Goal: Task Accomplishment & Management: Manage account settings

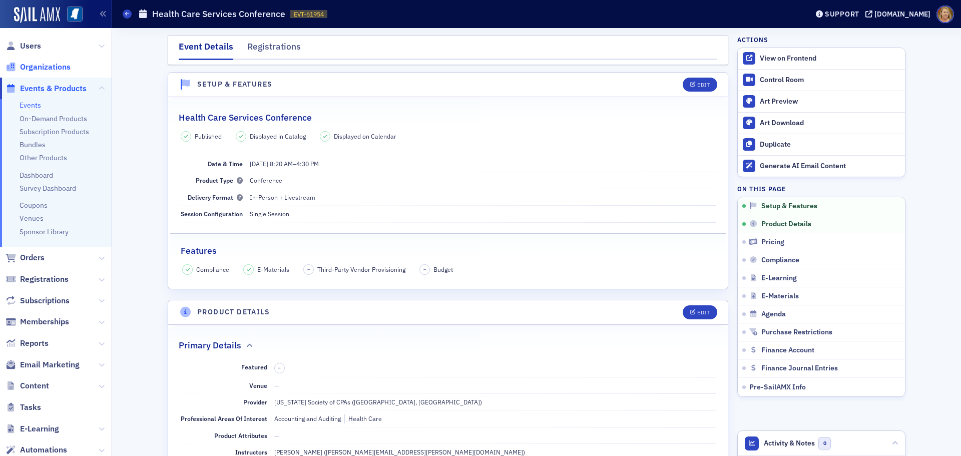
click at [66, 68] on span "Organizations" at bounding box center [45, 67] width 51 height 11
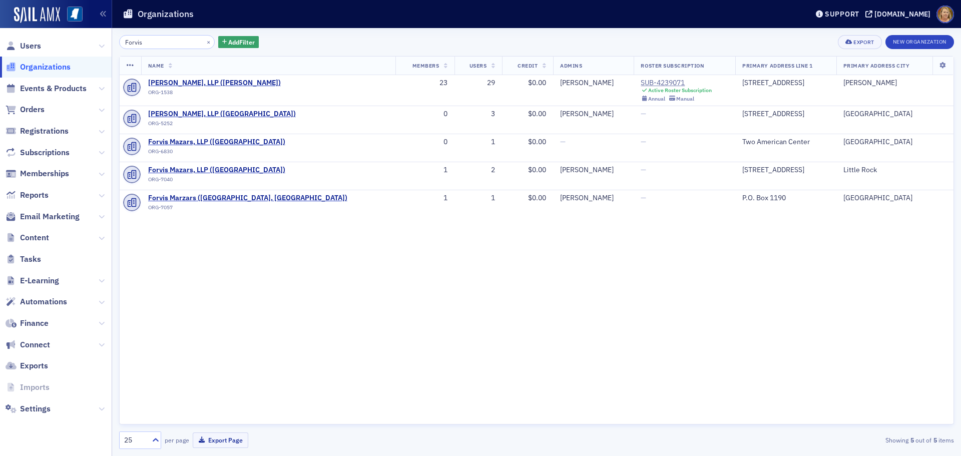
type input "Forvis"
click at [527, 249] on div "Name Members Users Credit Admins Roster Subscription Primary Address Line 1 Pri…" at bounding box center [536, 240] width 834 height 368
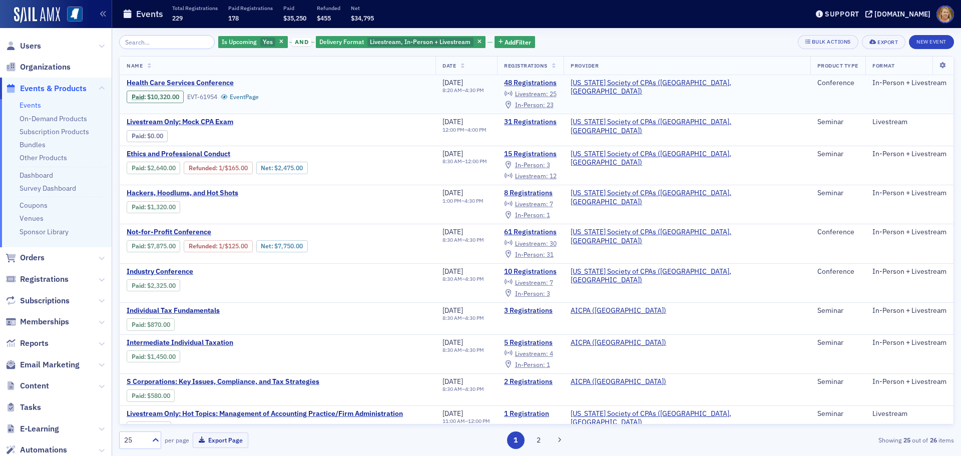
click at [227, 84] on span "Health Care Services Conference" at bounding box center [211, 83] width 168 height 9
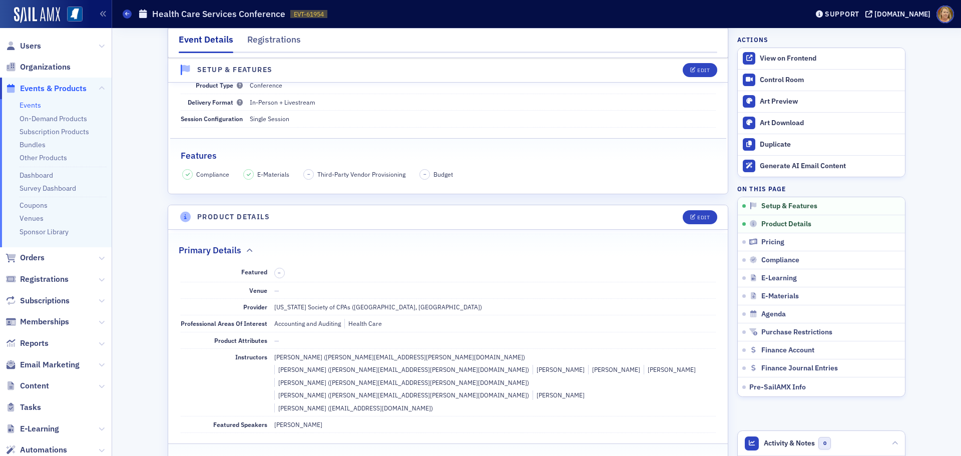
scroll to position [300, 0]
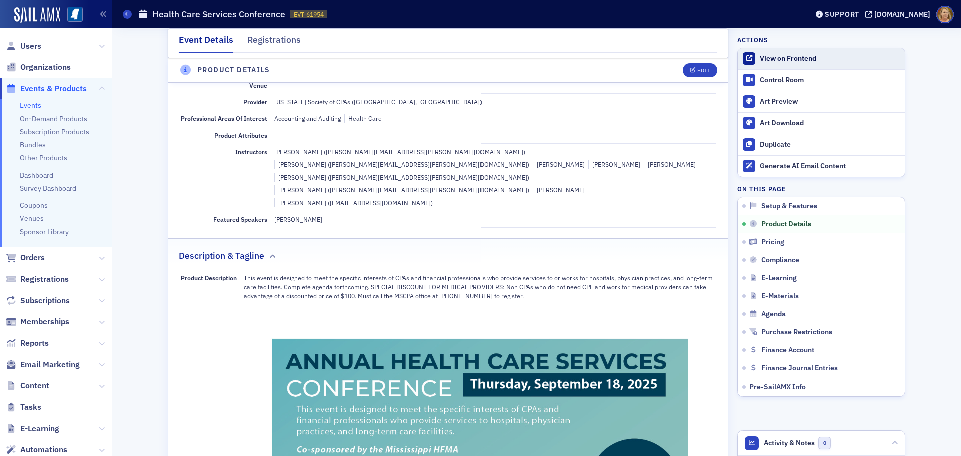
click at [812, 58] on div "View on Frontend" at bounding box center [829, 58] width 140 height 9
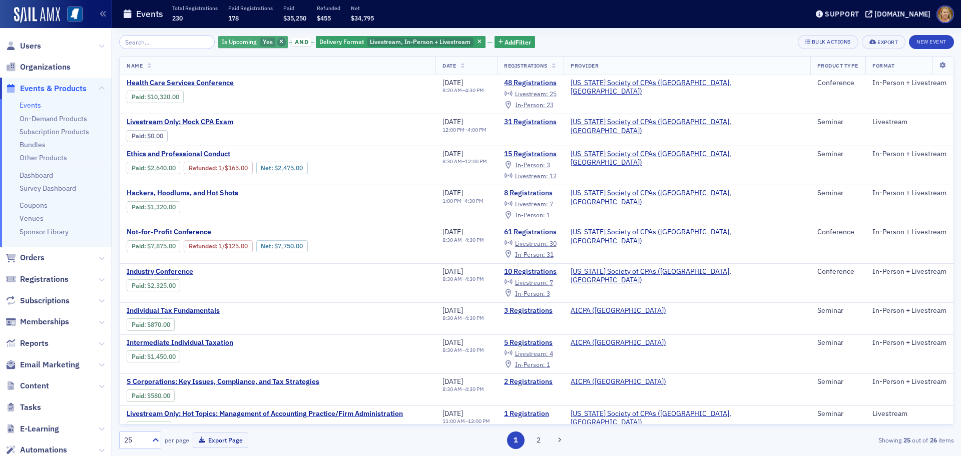
click at [279, 41] on icon "button" at bounding box center [281, 43] width 4 height 6
click at [222, 84] on span "Health Care Services Conference" at bounding box center [211, 83] width 168 height 9
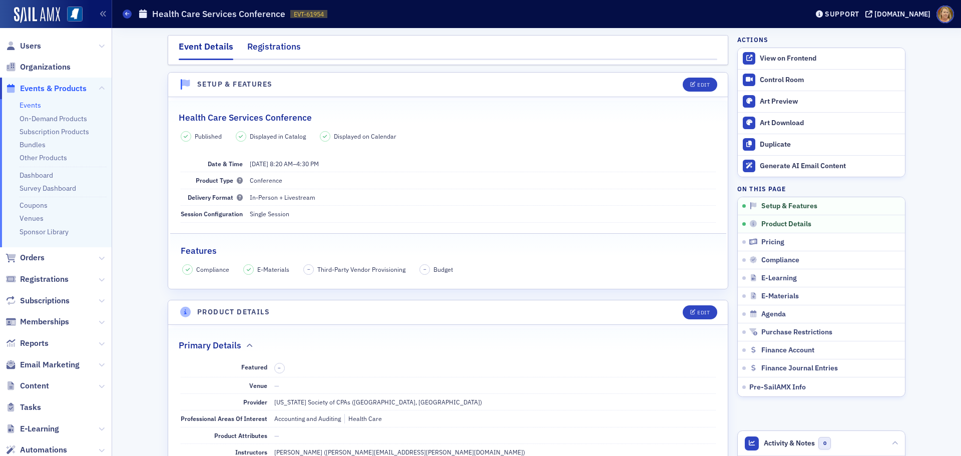
click at [259, 45] on div "Registrations" at bounding box center [274, 49] width 54 height 19
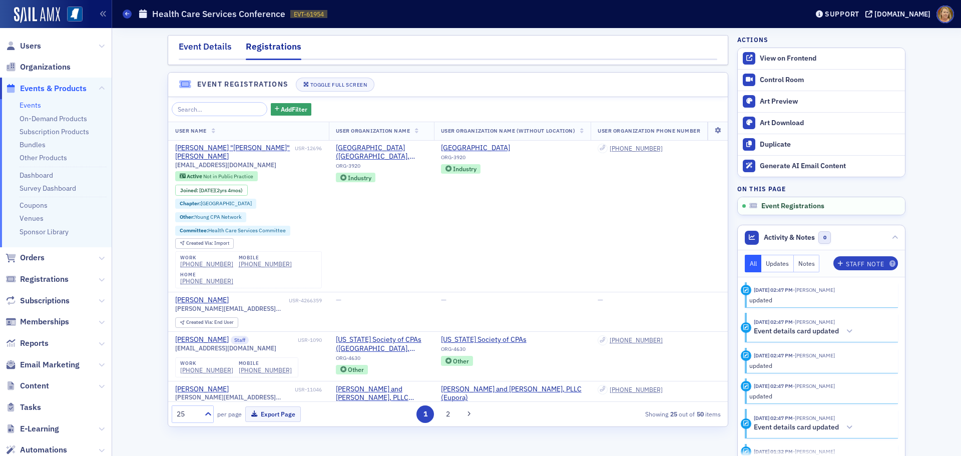
click at [219, 46] on div "Event Details" at bounding box center [205, 49] width 53 height 19
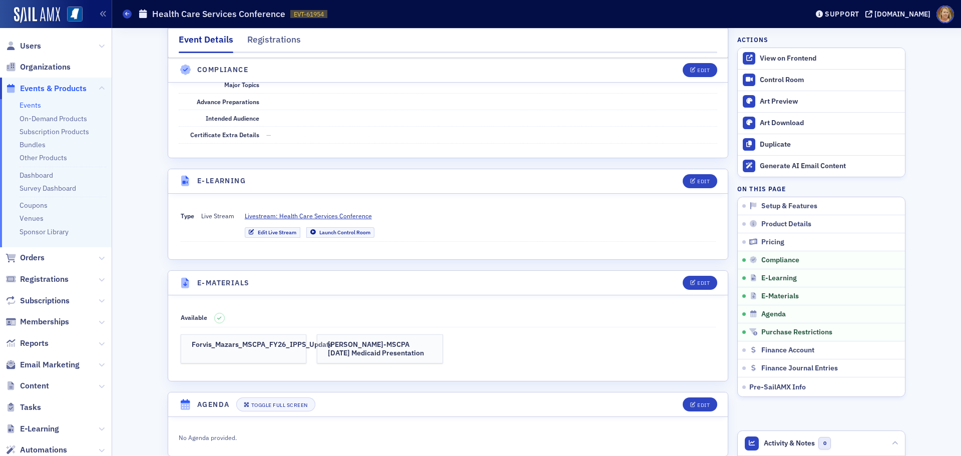
scroll to position [1951, 0]
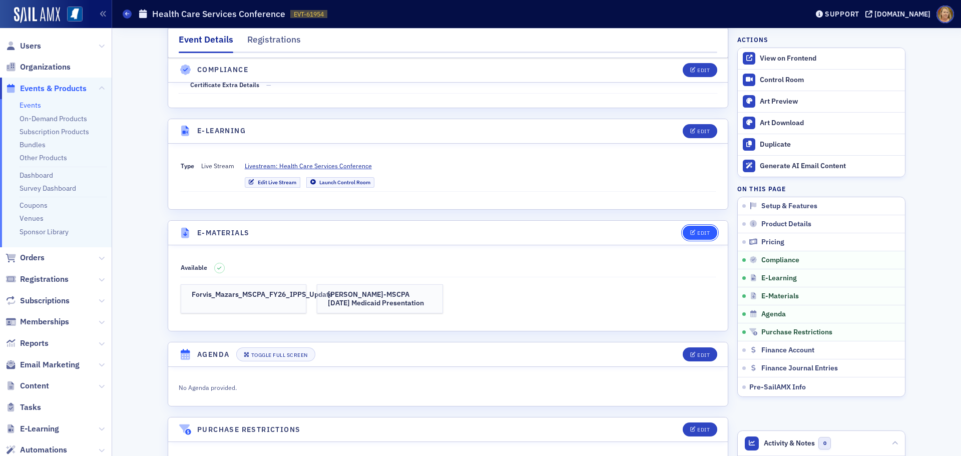
click at [696, 226] on button "Edit" at bounding box center [699, 233] width 35 height 14
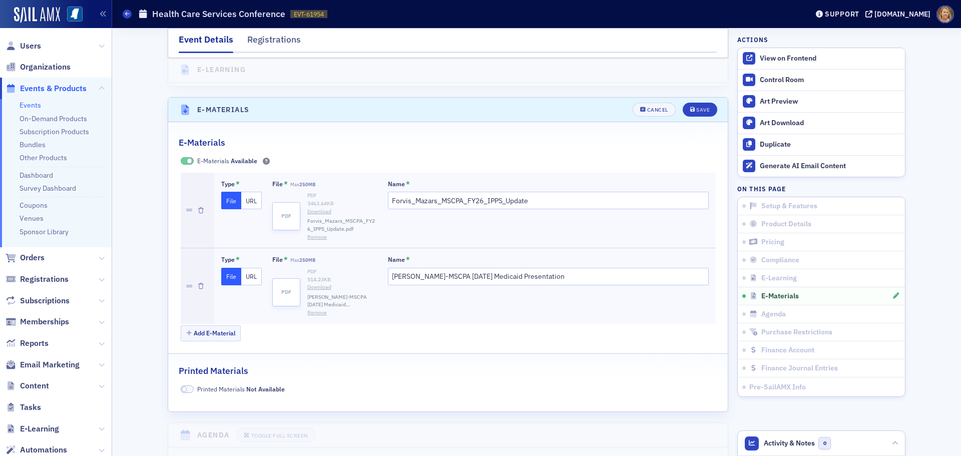
scroll to position [2075, 0]
click at [204, 325] on button "Add E-Material" at bounding box center [211, 333] width 61 height 16
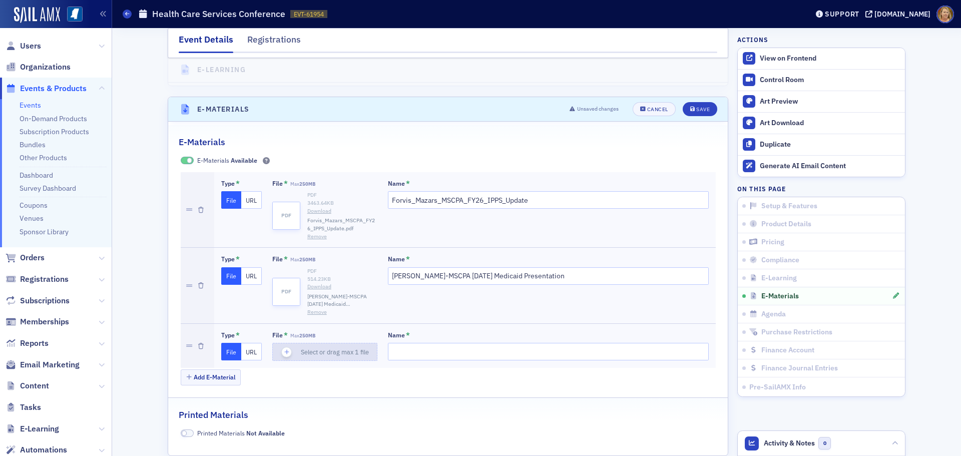
click at [282, 347] on icon "button" at bounding box center [286, 351] width 9 height 9
type input "Dr. Edney-MSCPA Conference"
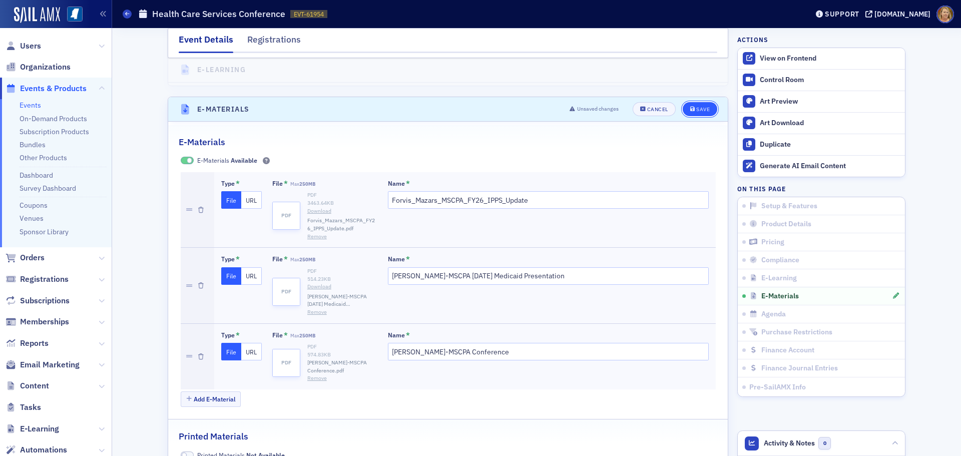
click at [700, 107] on div "Save" at bounding box center [703, 110] width 14 height 6
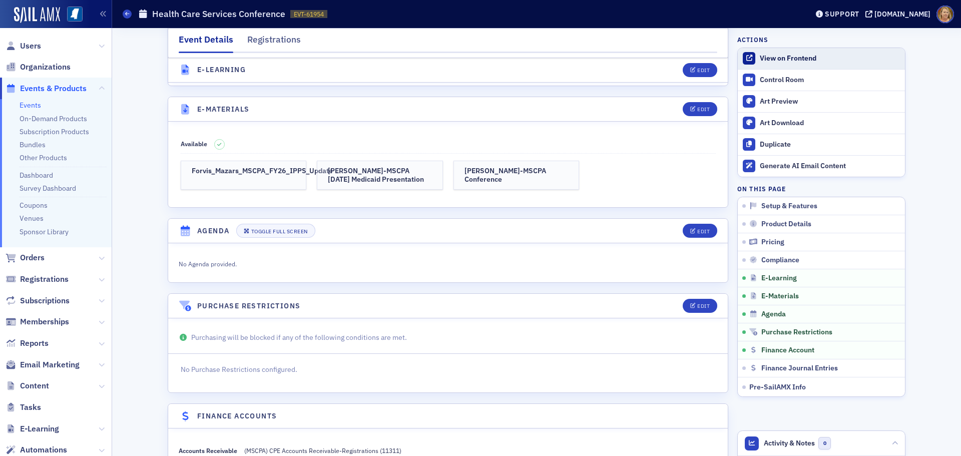
click at [775, 60] on div "View on Frontend" at bounding box center [829, 58] width 140 height 9
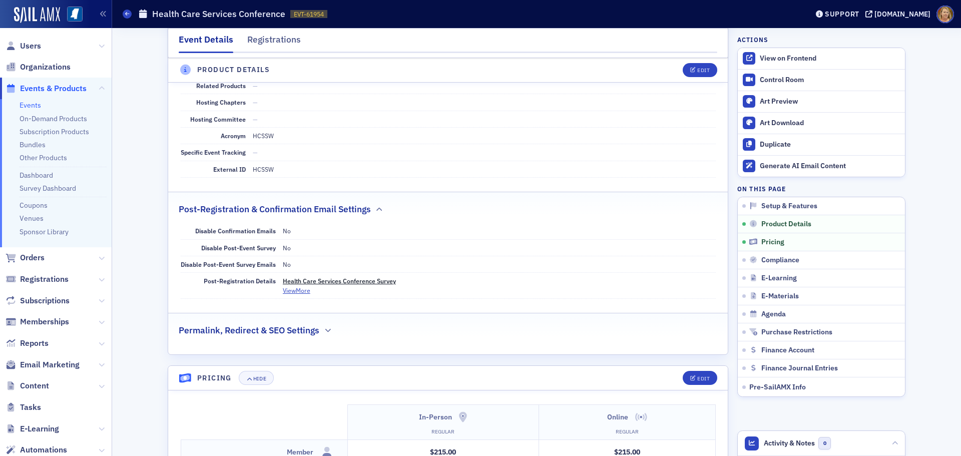
scroll to position [1252, 0]
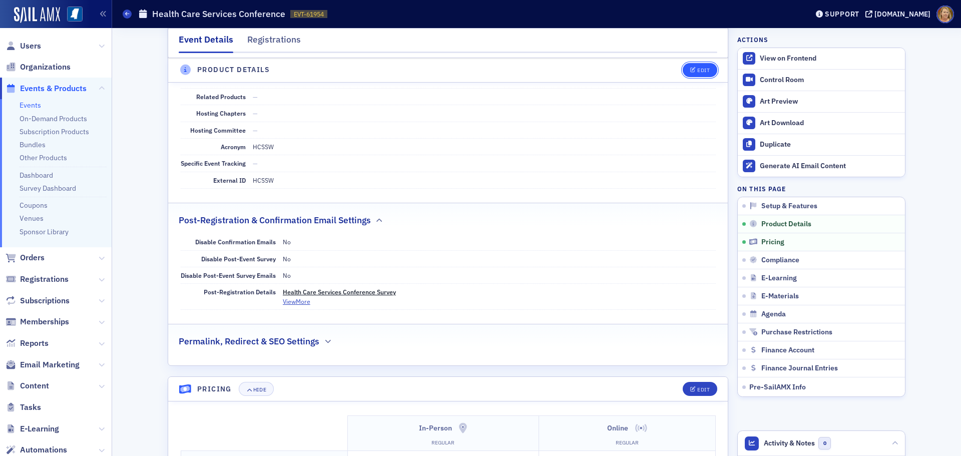
click at [702, 73] on div "Edit" at bounding box center [703, 71] width 13 height 6
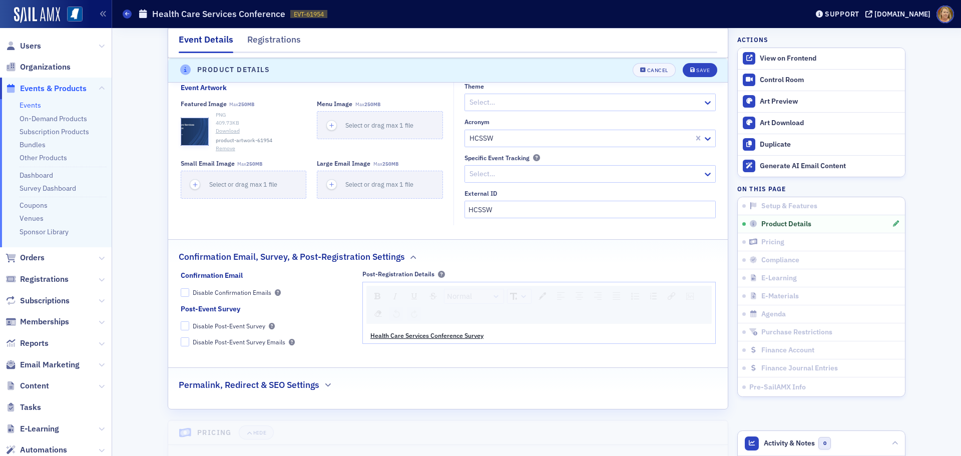
scroll to position [1592, 0]
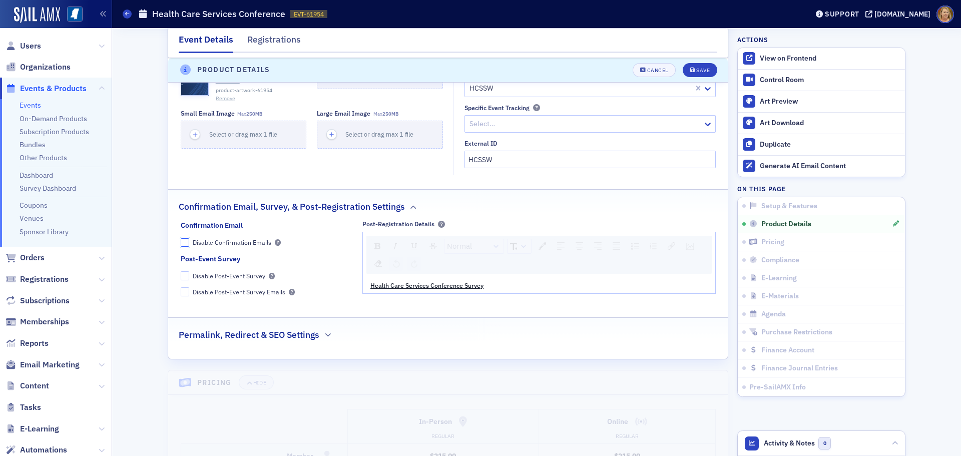
click at [183, 238] on input "Disable Confirmation Emails" at bounding box center [185, 242] width 9 height 9
checkbox input "false"
click at [181, 271] on input "Disable Post-Event Survey" at bounding box center [185, 275] width 9 height 9
checkbox input "true"
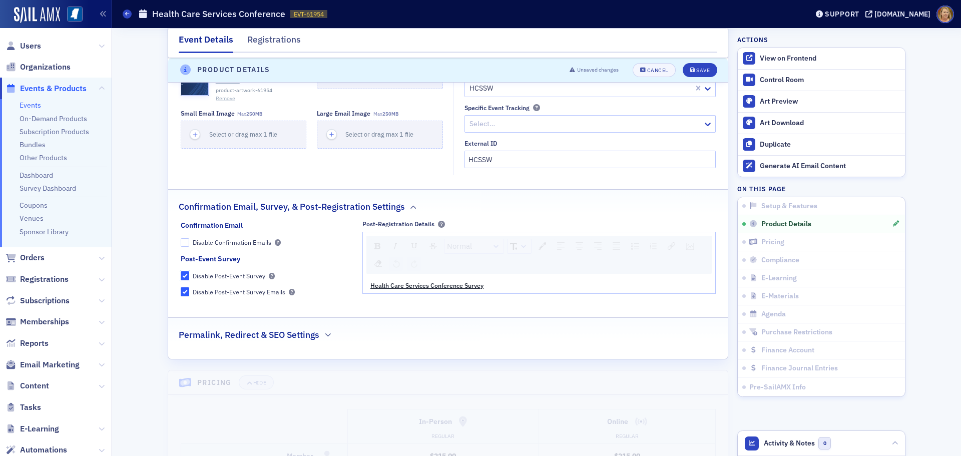
checkbox input "true"
click at [696, 73] on div "Save" at bounding box center [703, 71] width 14 height 6
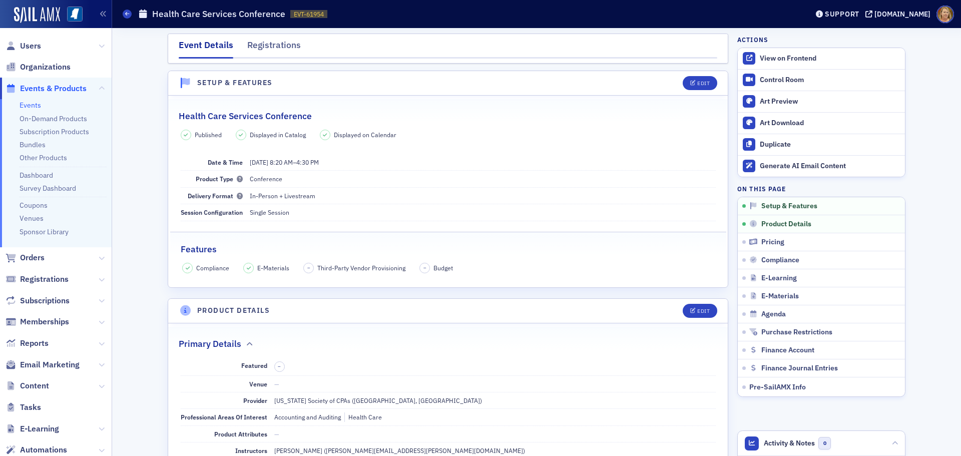
scroll to position [0, 0]
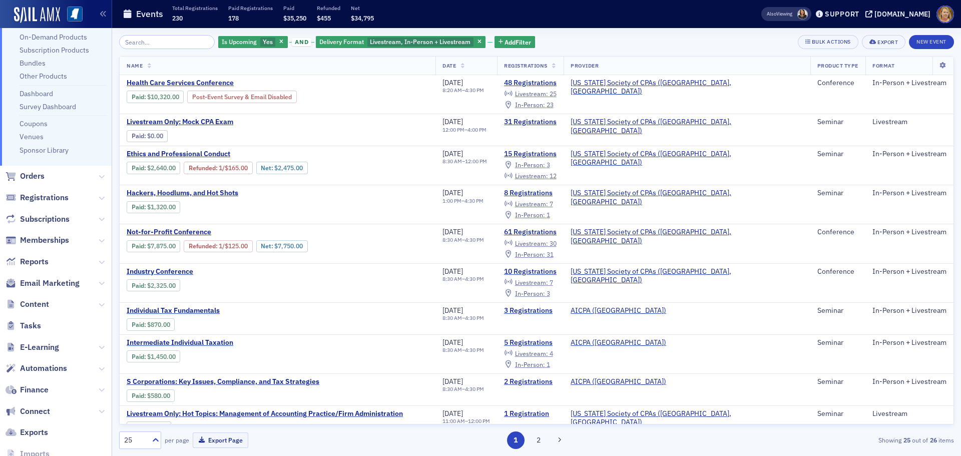
scroll to position [133, 0]
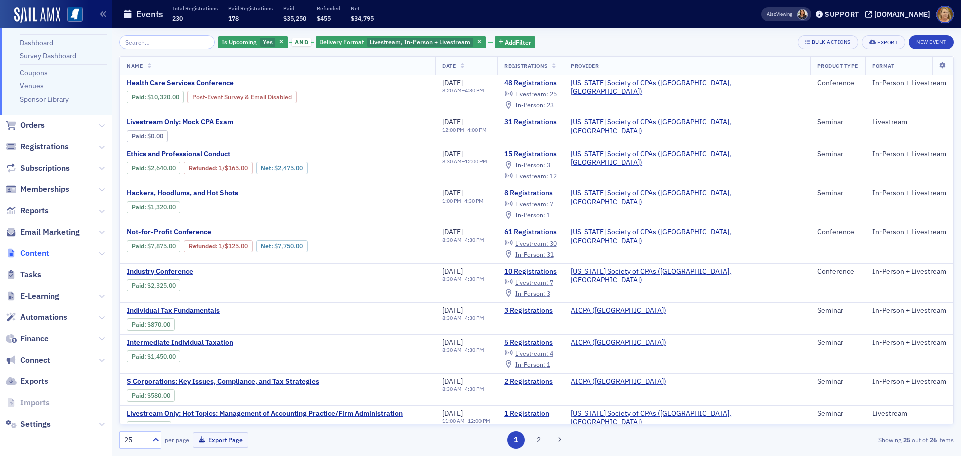
click at [37, 251] on span "Content" at bounding box center [34, 253] width 29 height 11
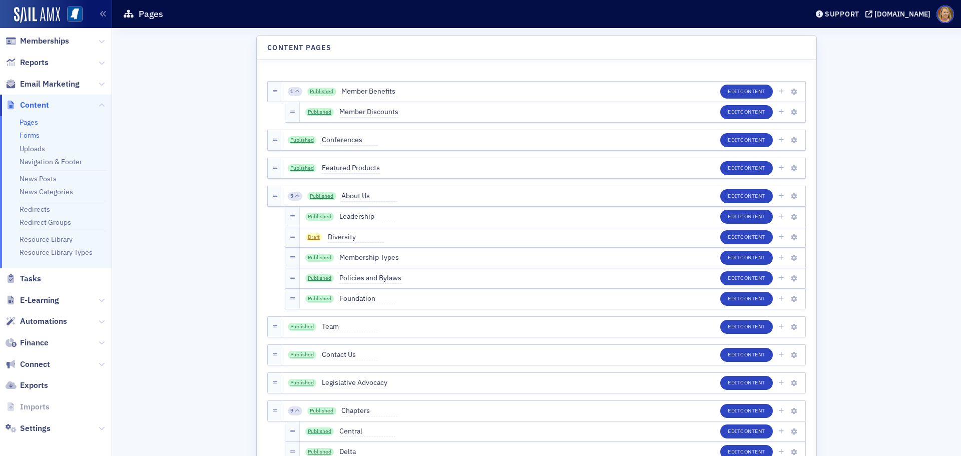
click at [35, 136] on link "Forms" at bounding box center [30, 135] width 20 height 9
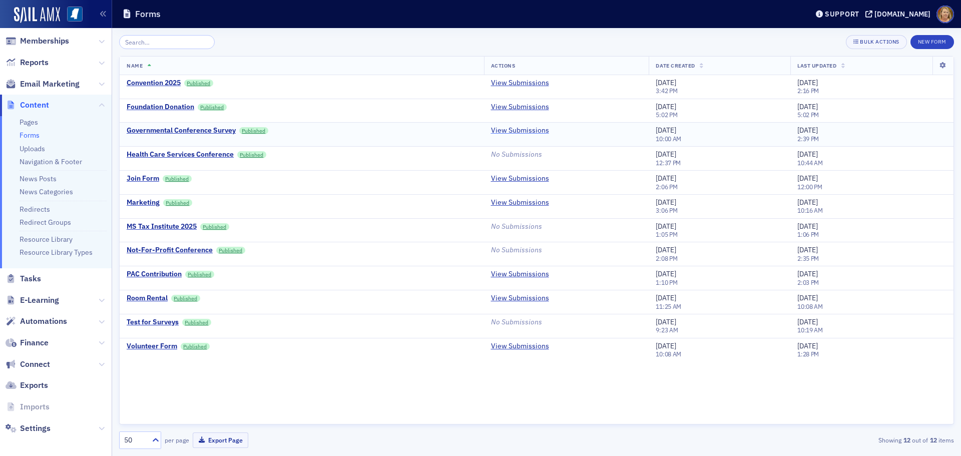
click at [519, 132] on link "View Submissions" at bounding box center [520, 130] width 58 height 9
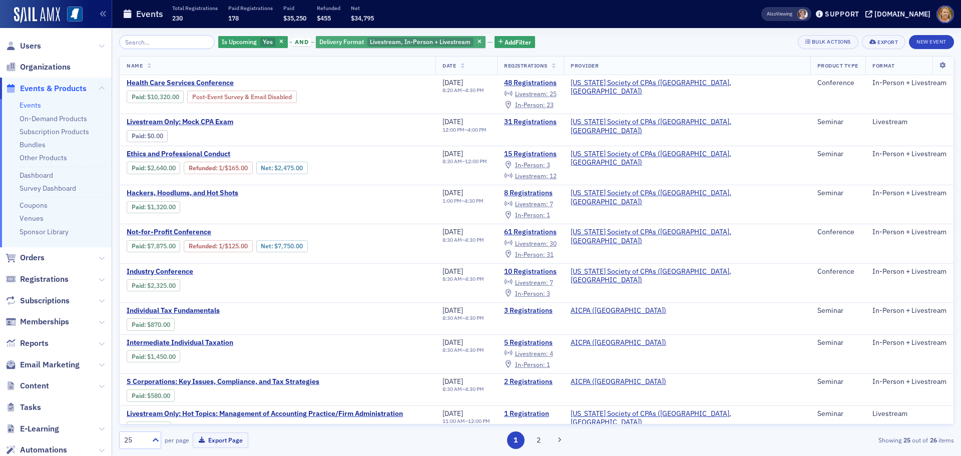
click at [279, 41] on icon "button" at bounding box center [281, 43] width 4 height 6
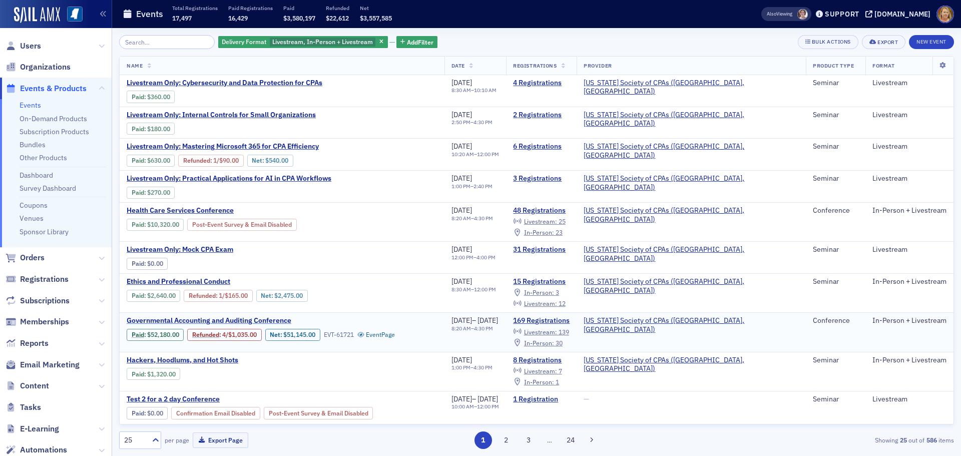
click at [212, 321] on span "Governmental Accounting and Auditing Conference" at bounding box center [211, 320] width 168 height 9
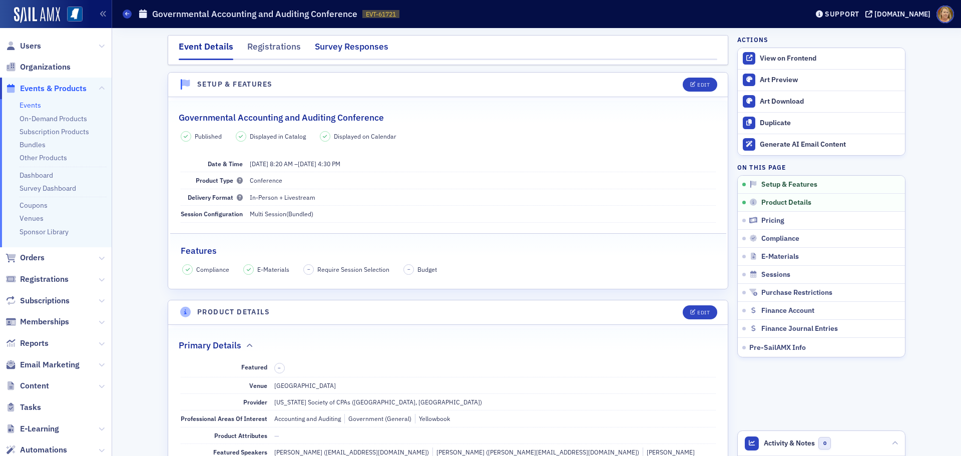
click at [355, 44] on div "Survey Responses" at bounding box center [352, 49] width 74 height 19
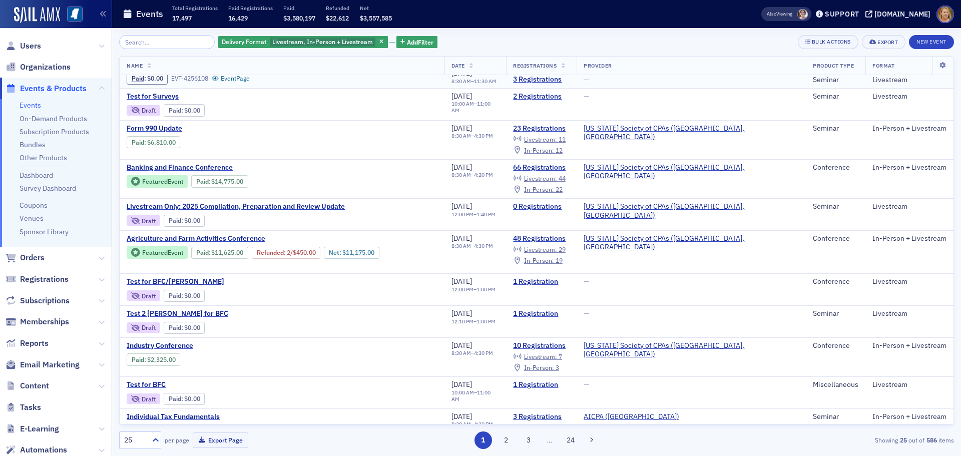
scroll to position [450, 0]
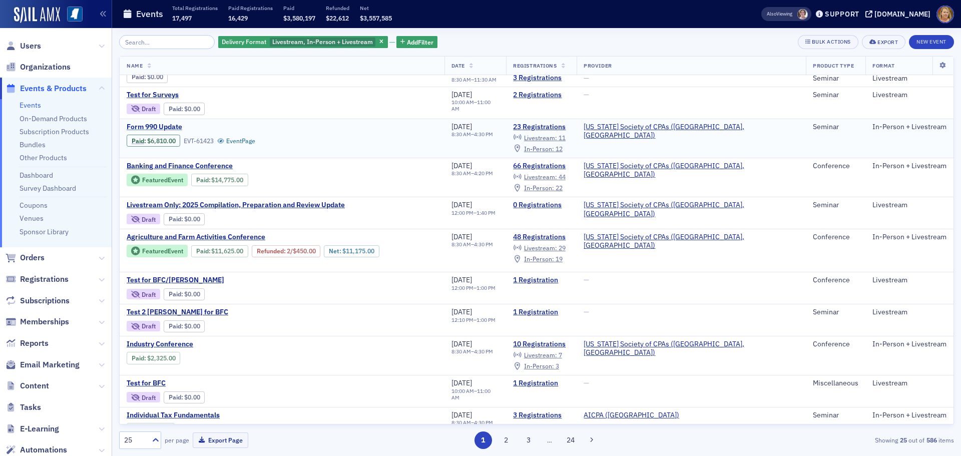
click at [178, 123] on span "Form 990 Update" at bounding box center [211, 127] width 168 height 9
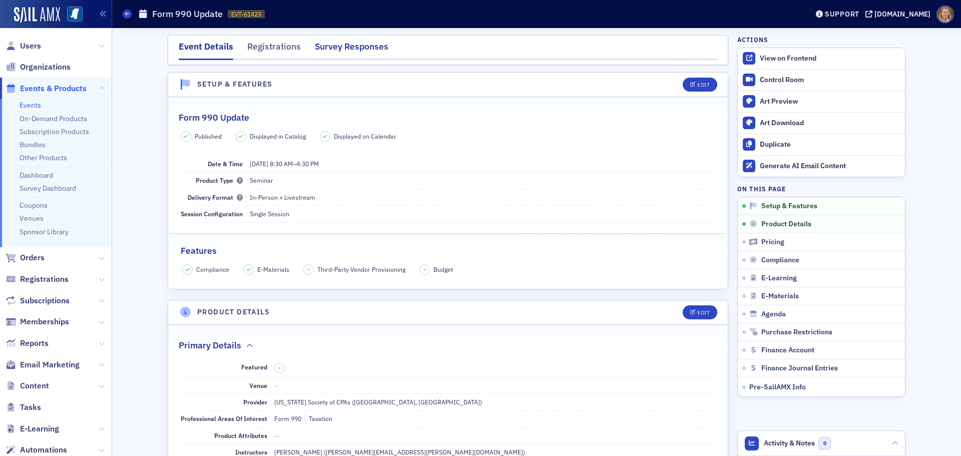
click at [333, 49] on div "Survey Responses" at bounding box center [352, 49] width 74 height 19
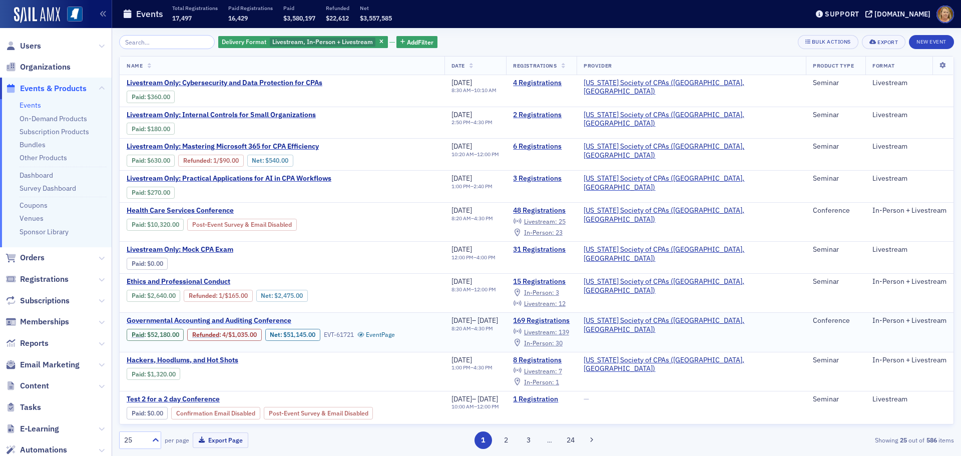
click at [245, 318] on span "Governmental Accounting and Auditing Conference" at bounding box center [211, 320] width 168 height 9
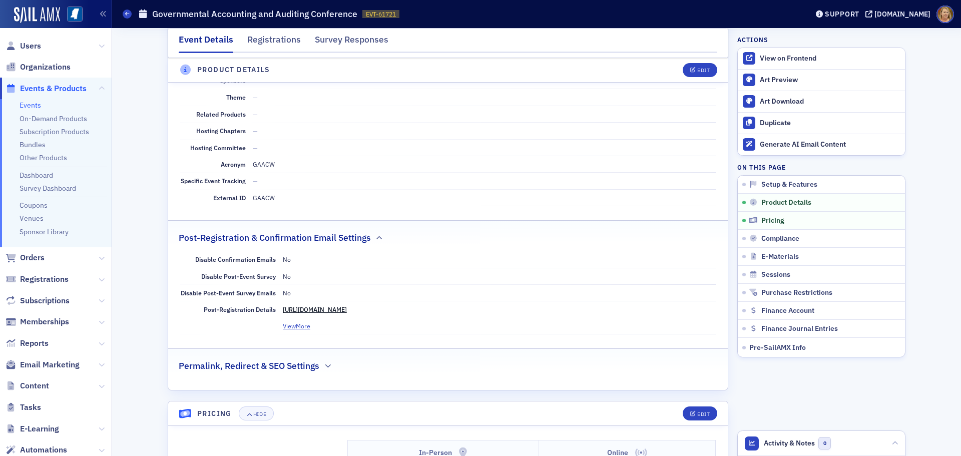
scroll to position [1301, 0]
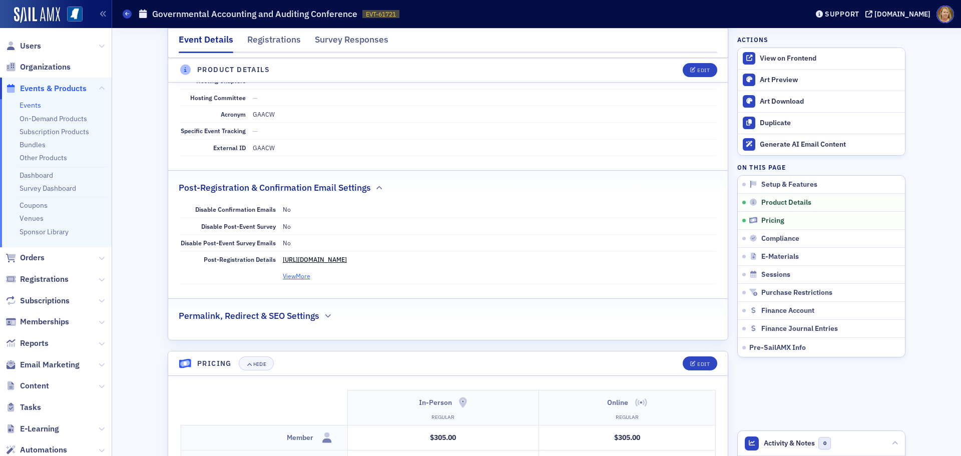
click at [298, 276] on button "View More" at bounding box center [297, 275] width 28 height 9
click at [298, 277] on button "View Less" at bounding box center [296, 275] width 26 height 9
click at [698, 70] on div "Edit" at bounding box center [703, 71] width 13 height 6
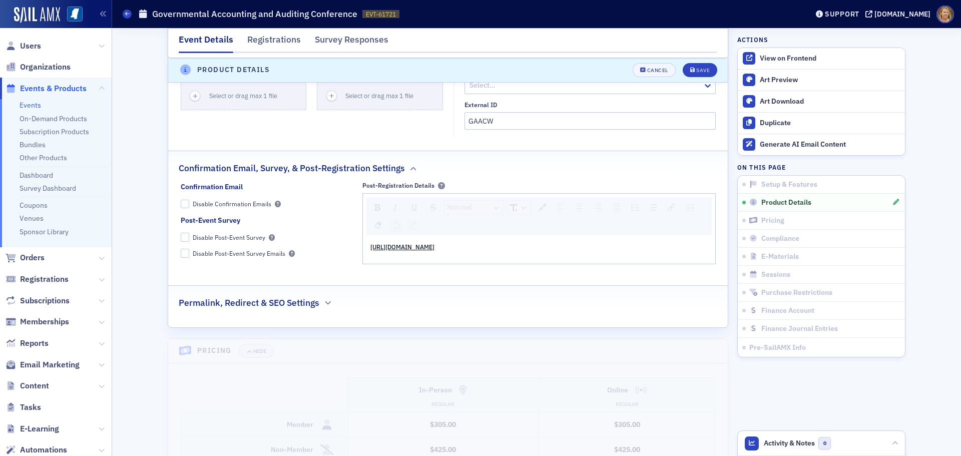
scroll to position [1692, 0]
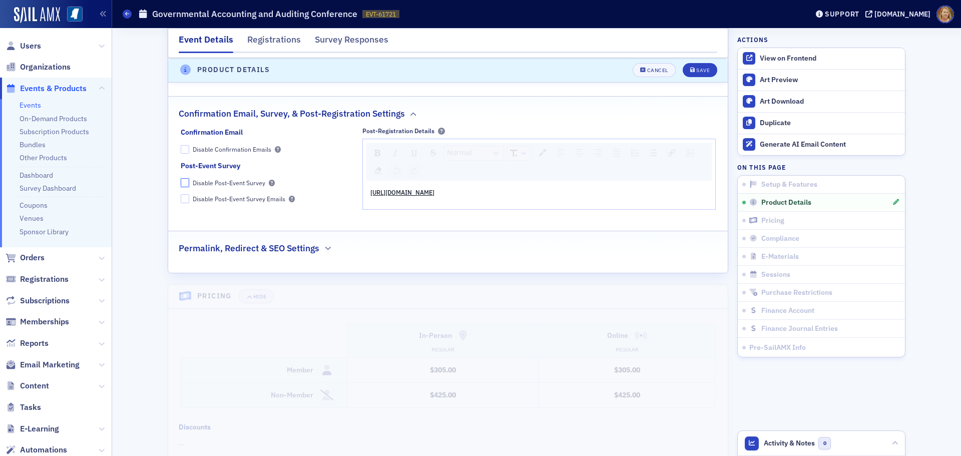
click at [181, 180] on input "Disable Post-Event Survey" at bounding box center [185, 182] width 9 height 9
checkbox input "true"
click at [696, 69] on div "Save" at bounding box center [703, 71] width 14 height 6
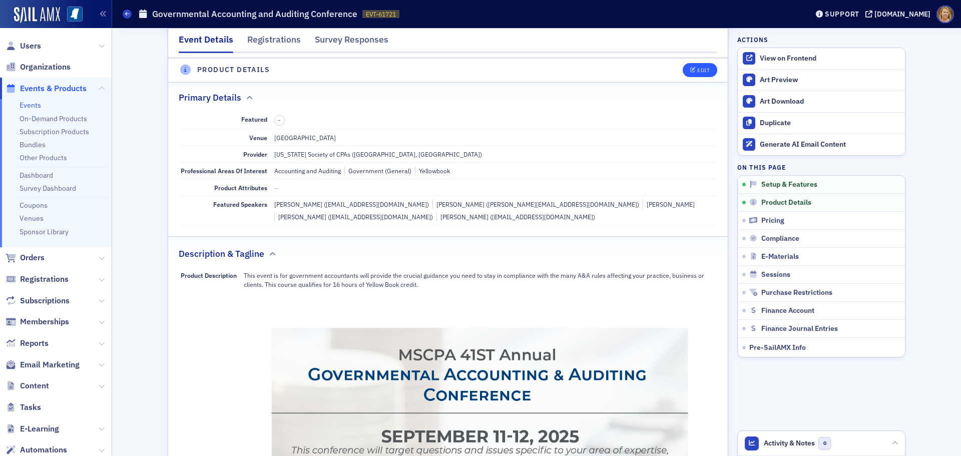
scroll to position [242, 0]
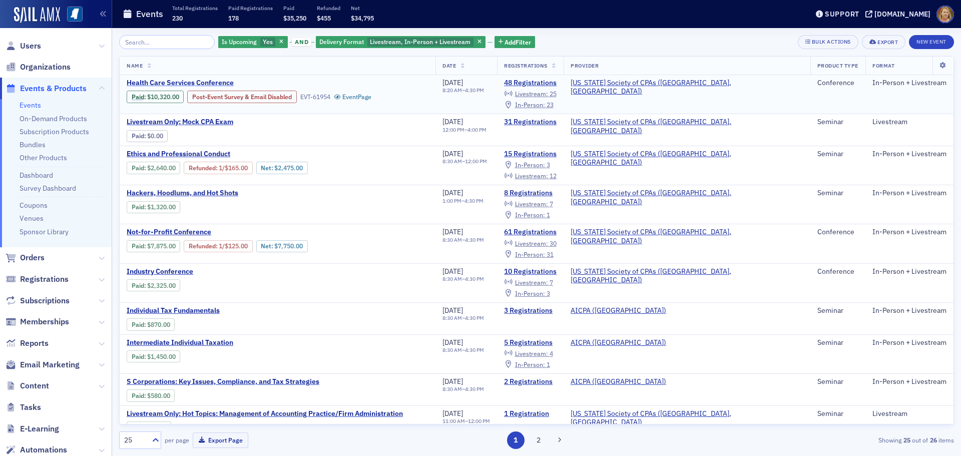
click at [223, 82] on span "Health Care Services Conference" at bounding box center [211, 83] width 168 height 9
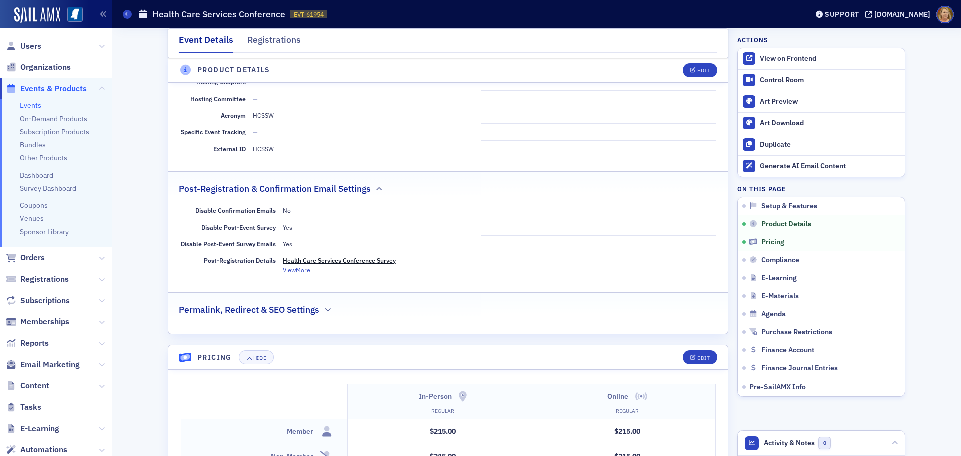
scroll to position [1301, 0]
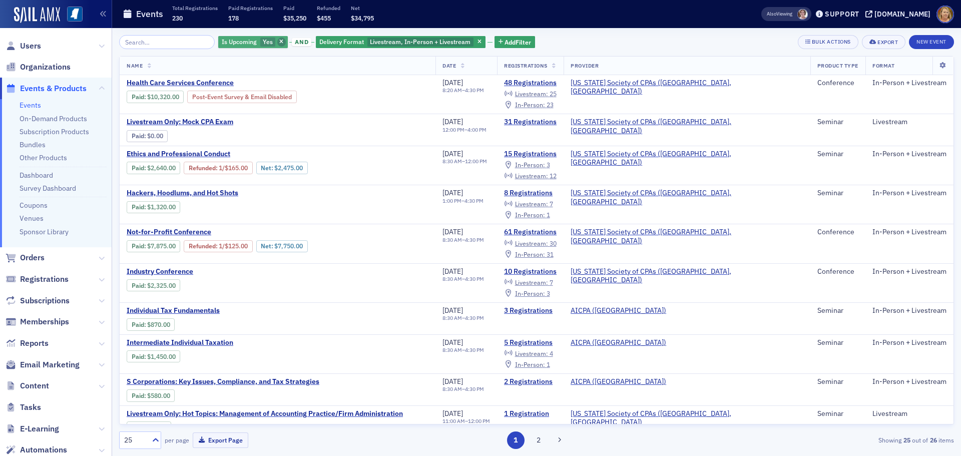
click at [279, 40] on icon "button" at bounding box center [281, 43] width 4 height 6
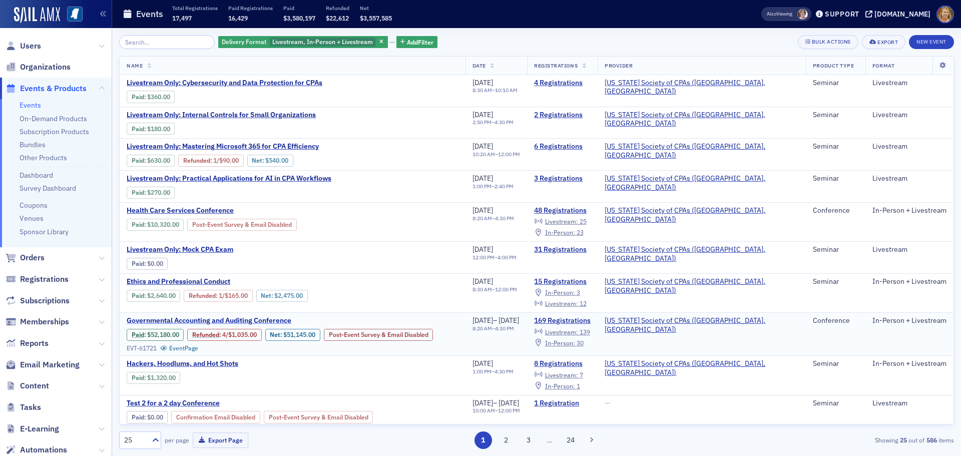
click at [229, 319] on span "Governmental Accounting and Auditing Conference" at bounding box center [211, 320] width 168 height 9
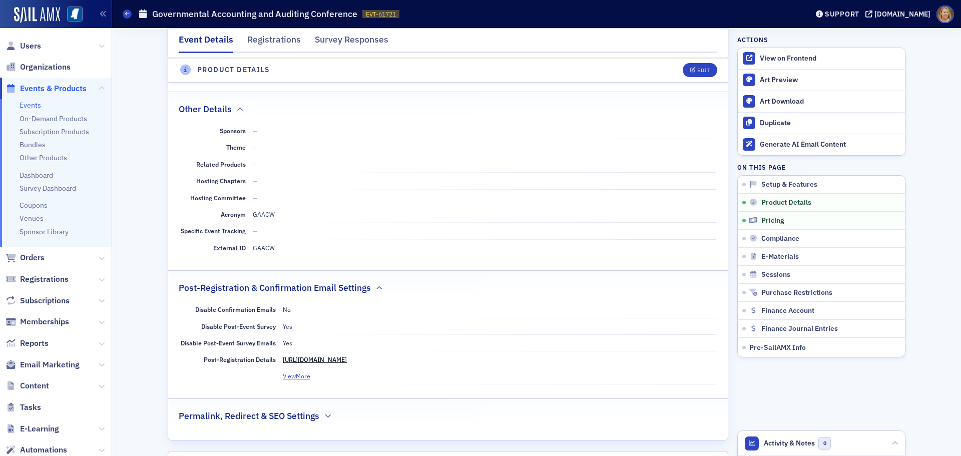
scroll to position [1301, 0]
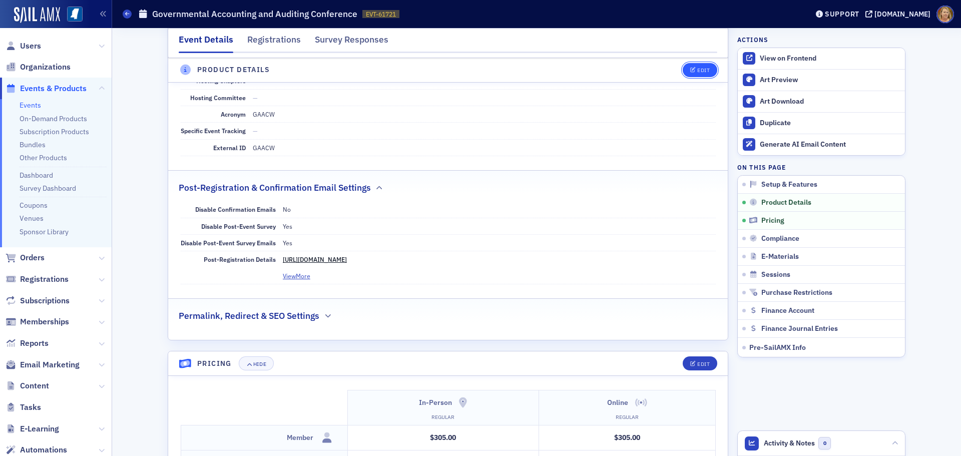
click at [699, 71] on div "Edit" at bounding box center [703, 71] width 13 height 6
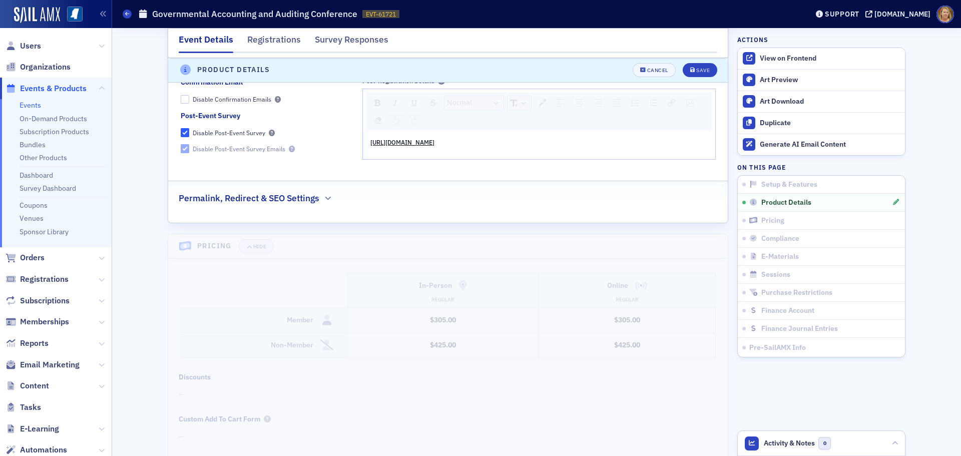
scroll to position [1592, 0]
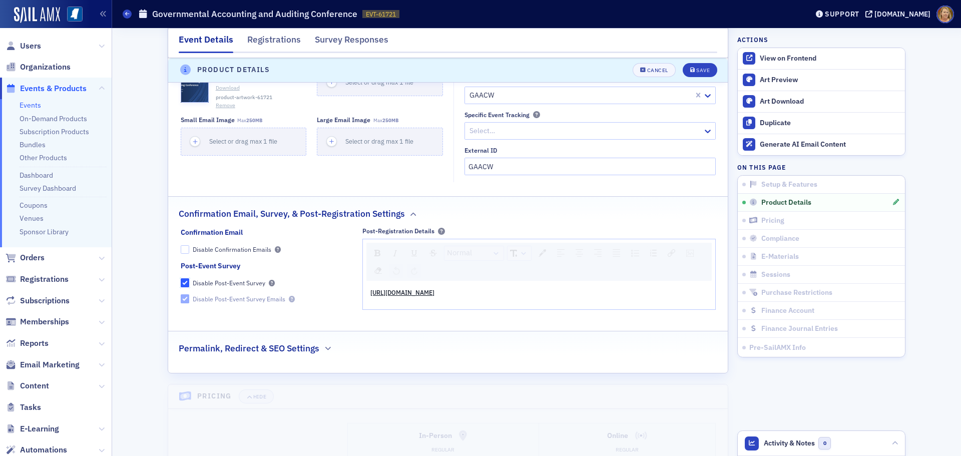
click at [182, 281] on input "Disable Post-Event Survey" at bounding box center [185, 282] width 9 height 9
checkbox input "false"
click at [696, 69] on div "Save" at bounding box center [703, 71] width 14 height 6
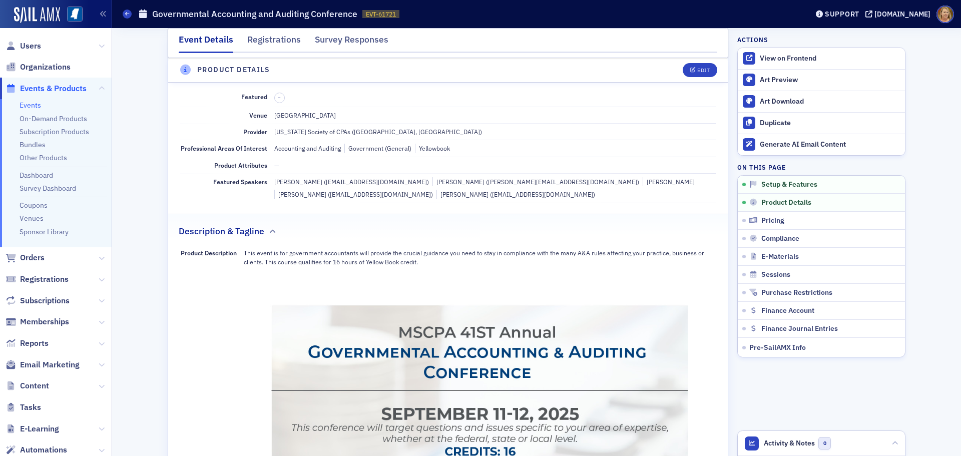
scroll to position [242, 0]
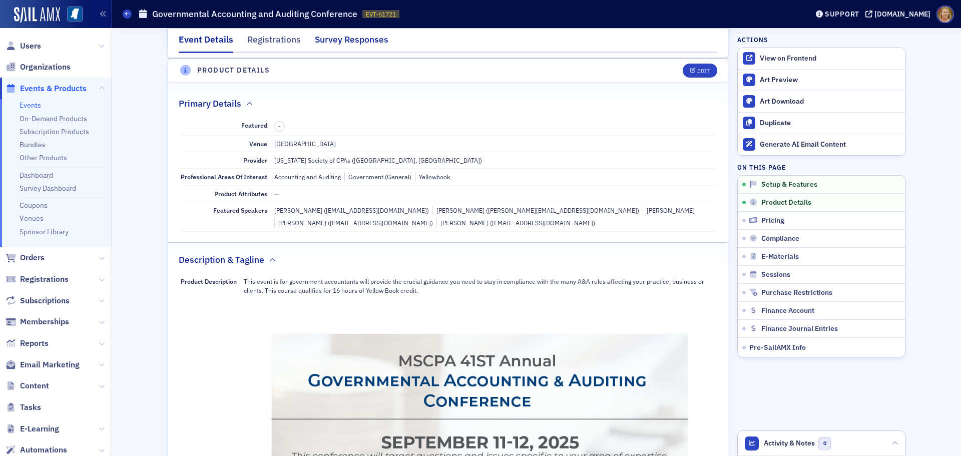
click at [345, 40] on div "Survey Responses" at bounding box center [352, 42] width 74 height 19
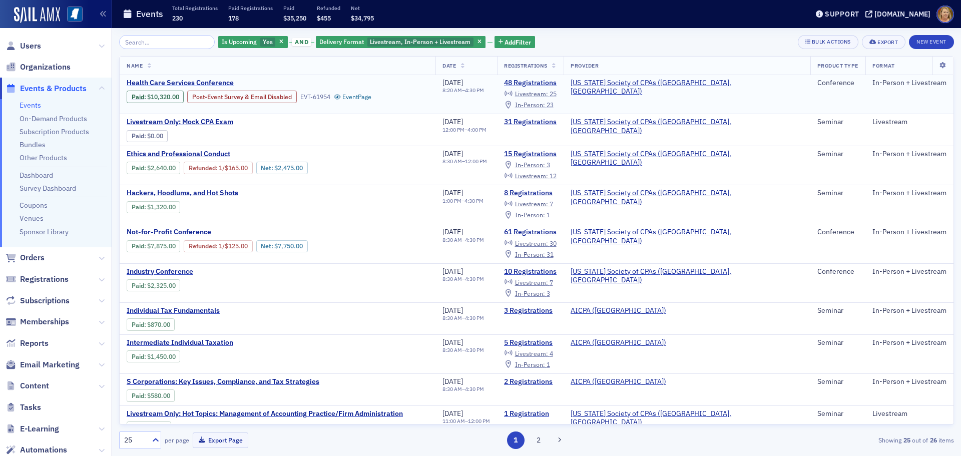
click at [221, 82] on span "Health Care Services Conference" at bounding box center [211, 83] width 168 height 9
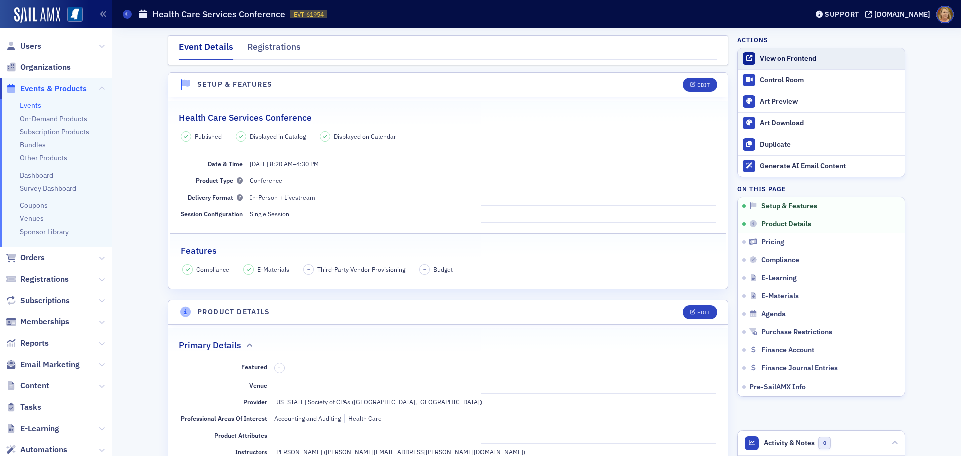
click at [765, 57] on div "View on Frontend" at bounding box center [829, 58] width 140 height 9
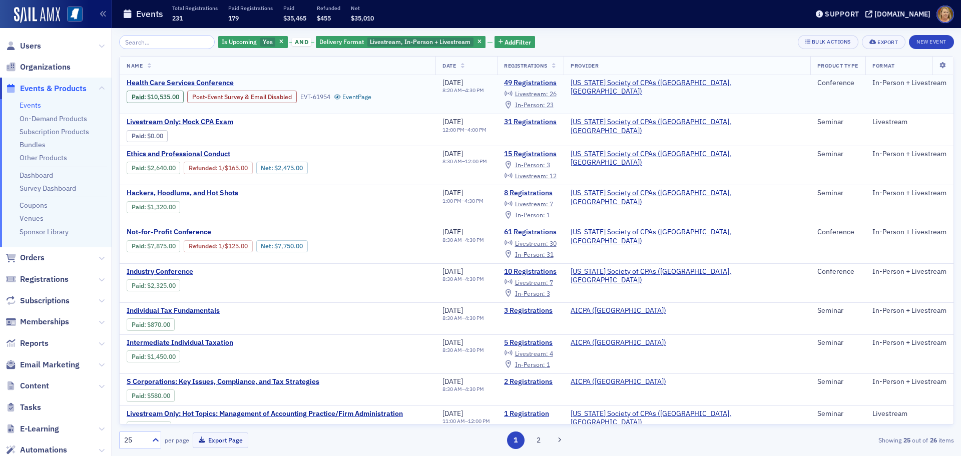
click at [216, 85] on span "Health Care Services Conference" at bounding box center [211, 83] width 168 height 9
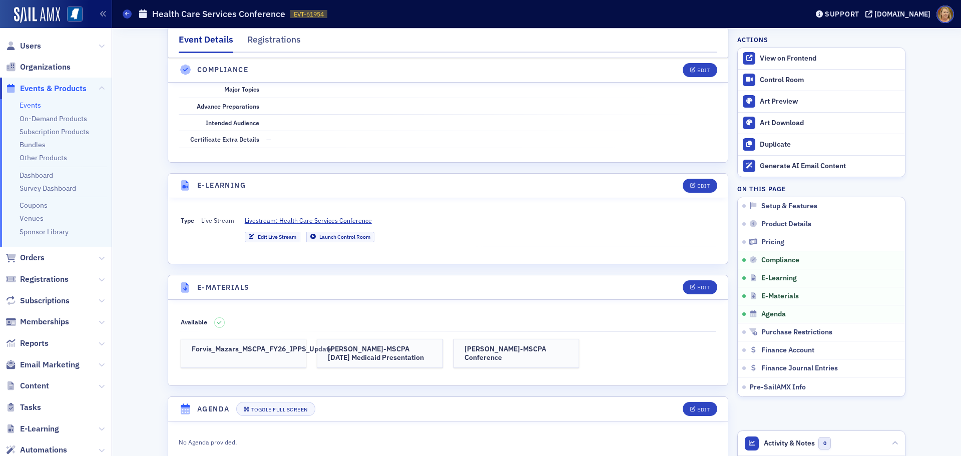
scroll to position [1901, 0]
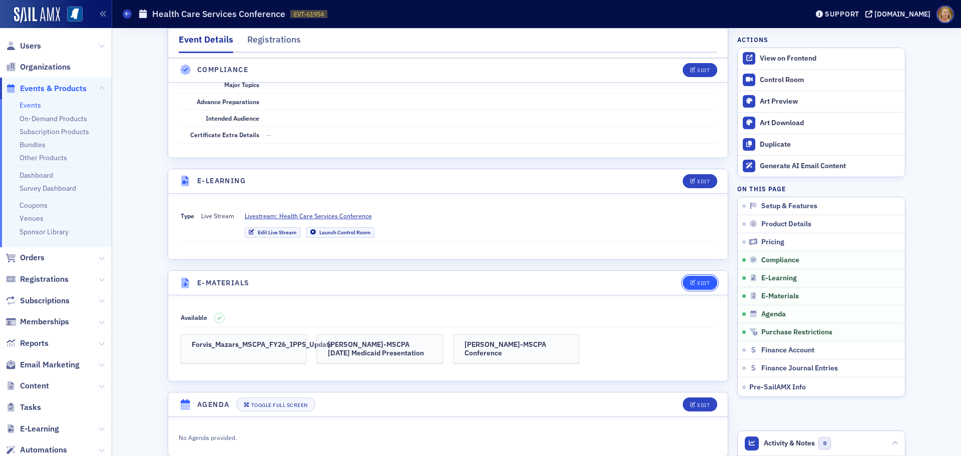
click at [692, 280] on span "Edit" at bounding box center [700, 283] width 20 height 6
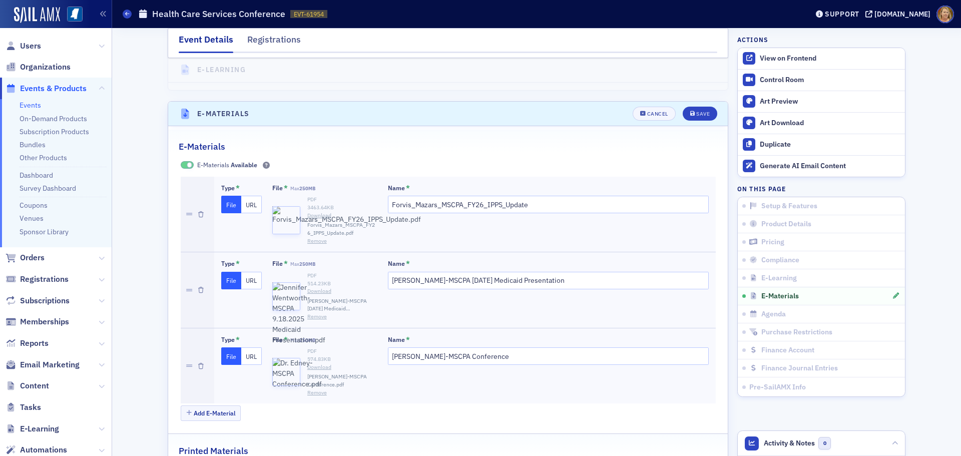
scroll to position [2075, 0]
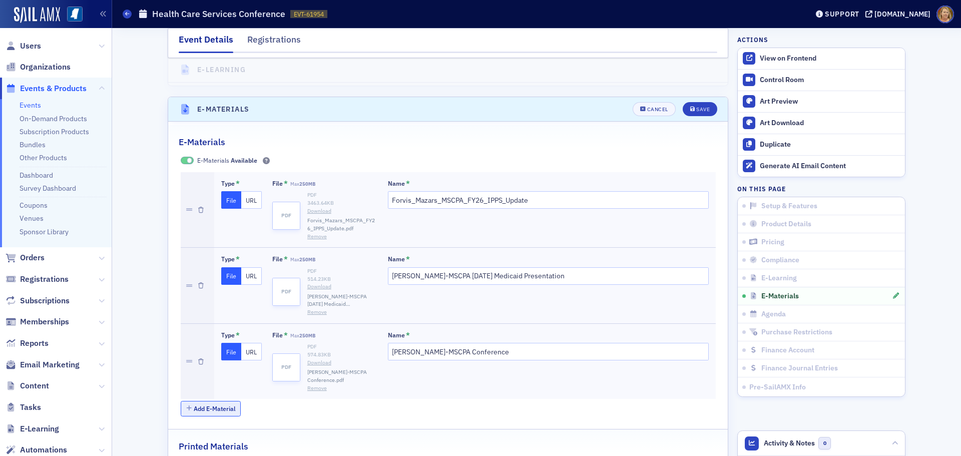
click at [212, 401] on button "Add E-Material" at bounding box center [211, 409] width 61 height 16
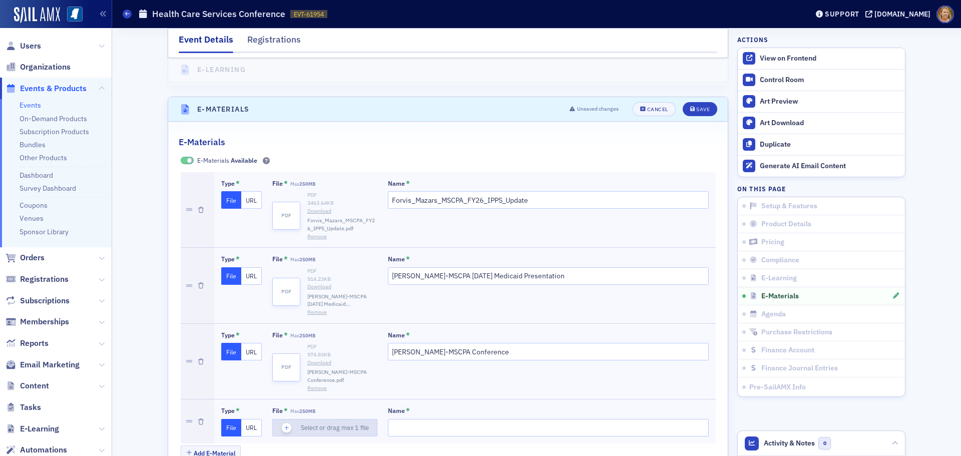
click at [282, 423] on icon "button" at bounding box center [286, 427] width 9 height 9
type input "FBI-JN HCF Presentation"
click at [696, 107] on div "Save" at bounding box center [703, 110] width 14 height 6
